Goal: Navigation & Orientation: Go to known website

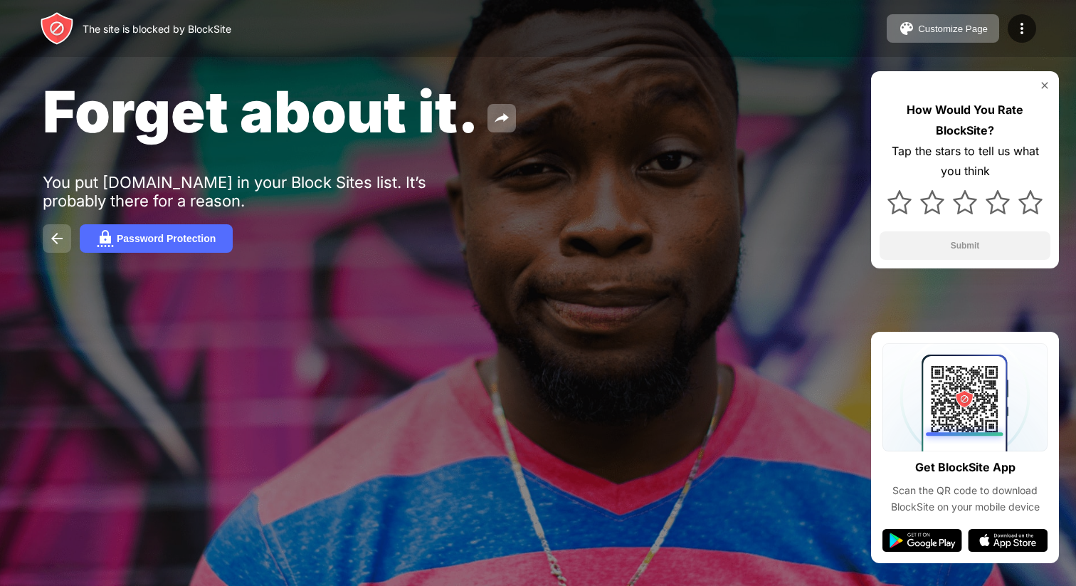
click at [60, 244] on img at bounding box center [56, 238] width 17 height 17
click at [61, 238] on img at bounding box center [56, 238] width 17 height 17
